Goal: Task Accomplishment & Management: Manage account settings

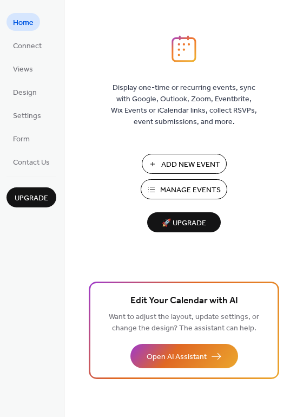
click at [189, 186] on span "Manage Events" at bounding box center [190, 190] width 61 height 11
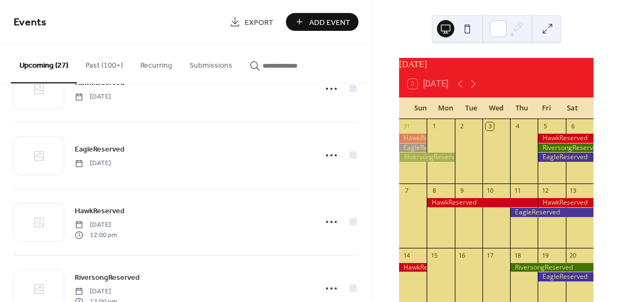
scroll to position [1137, 0]
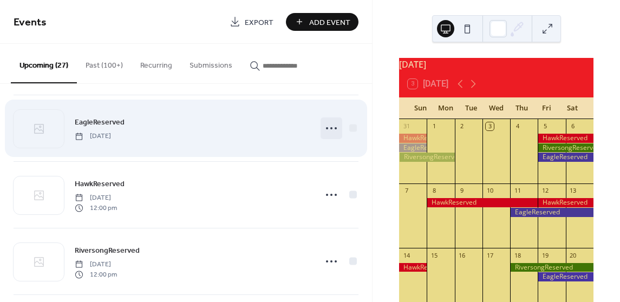
click at [331, 122] on icon at bounding box center [331, 128] width 17 height 17
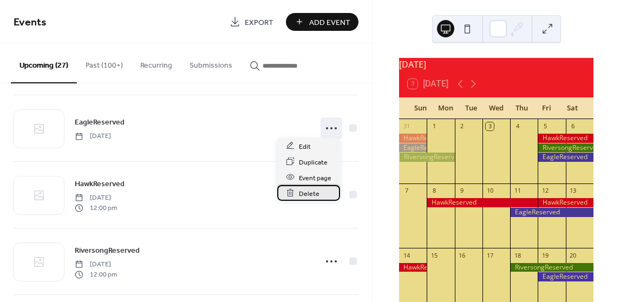
click at [295, 192] on div "Delete" at bounding box center [308, 193] width 63 height 16
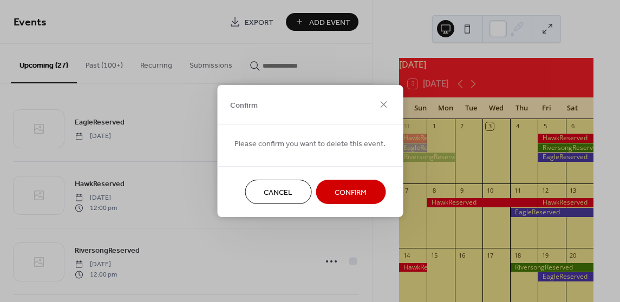
click at [350, 187] on span "Confirm" at bounding box center [351, 192] width 32 height 11
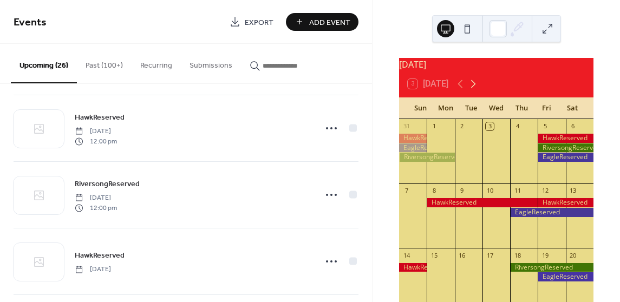
click at [476, 88] on icon at bounding box center [473, 83] width 13 height 13
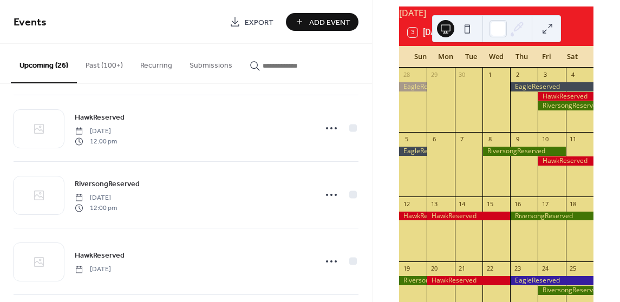
scroll to position [0, 0]
